Goal: Check status

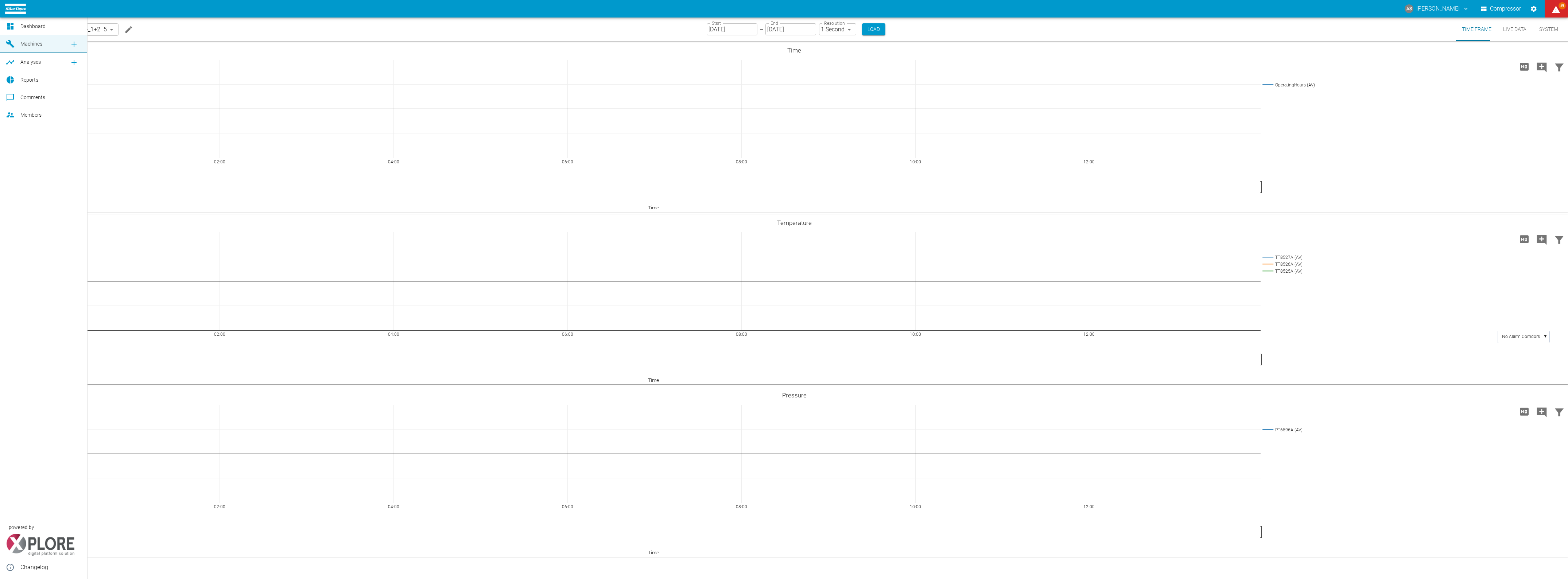
click at [26, 28] on span "Dashboard" at bounding box center [33, 26] width 25 height 6
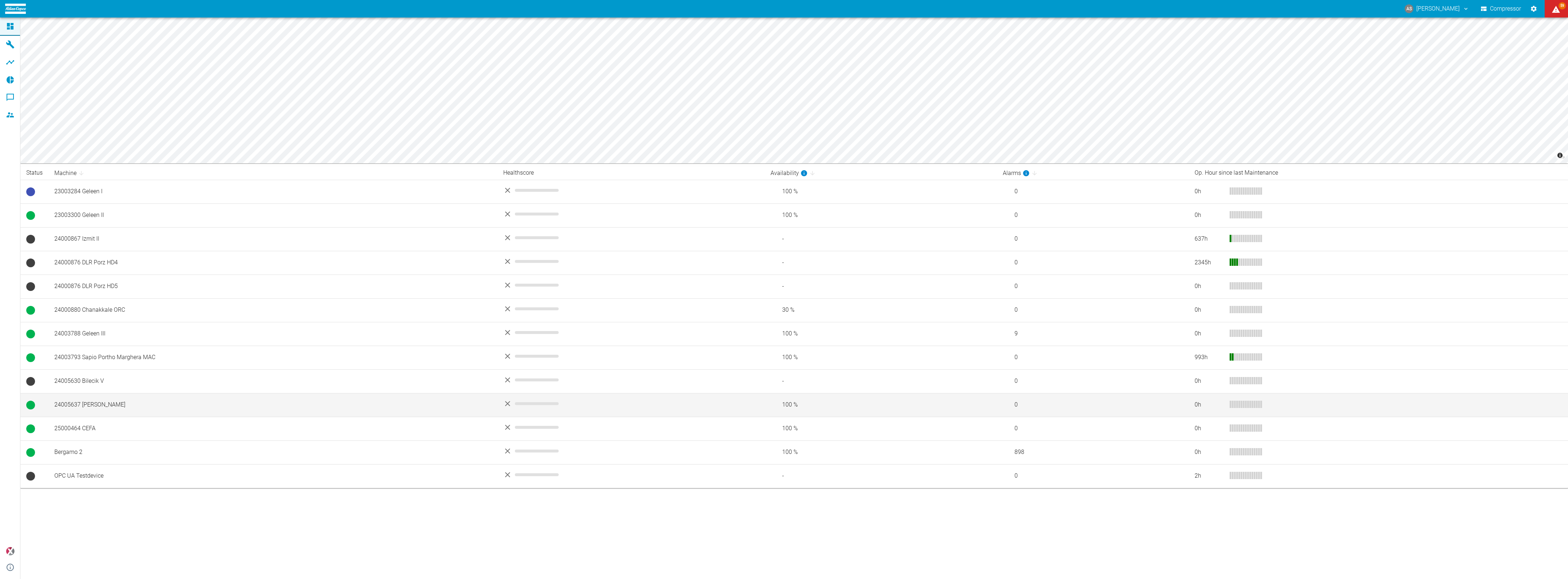
click at [103, 404] on td "24005637 Izmir I" at bounding box center [273, 405] width 449 height 24
